Goal: Check status: Check status

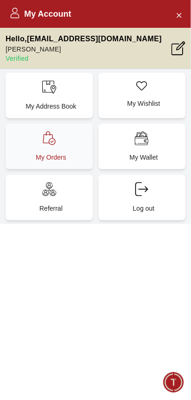
click at [64, 153] on p "My Orders" at bounding box center [51, 157] width 76 height 9
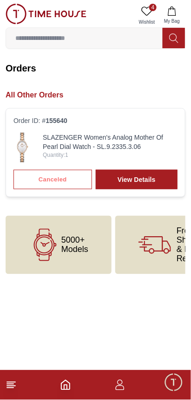
click at [119, 137] on link "SLAZENGER Women's Analog Mother Of Pearl Dial Watch - SL.9.2335.3.06" at bounding box center [110, 142] width 135 height 19
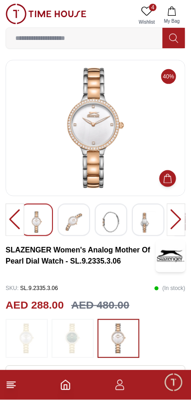
click at [78, 223] on img at bounding box center [73, 222] width 17 height 21
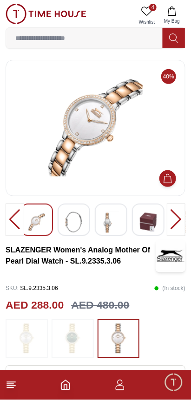
click at [149, 222] on img at bounding box center [148, 222] width 17 height 21
